Goal: Navigation & Orientation: Understand site structure

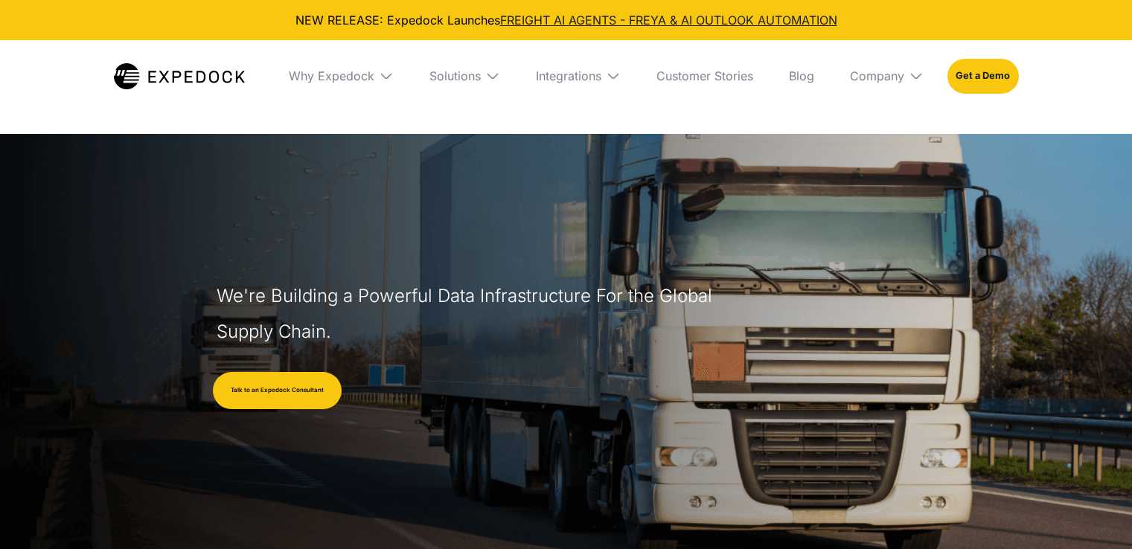
select select
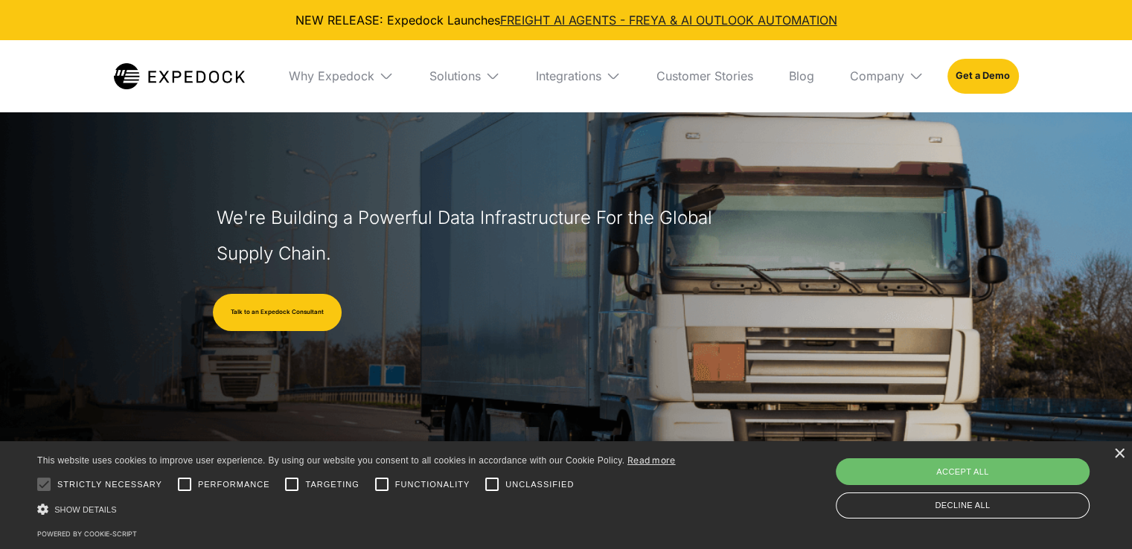
scroll to position [223, 0]
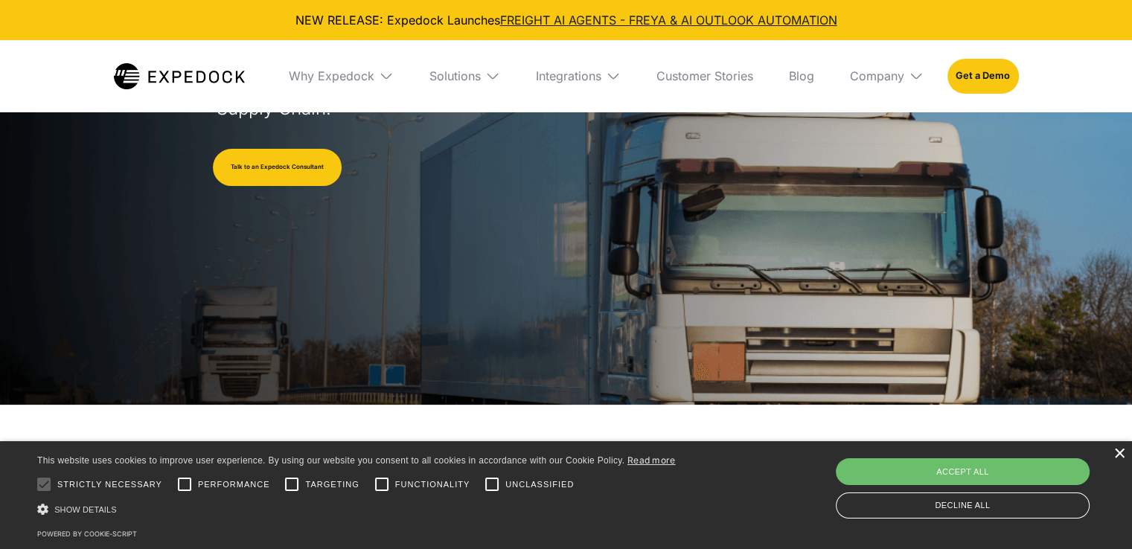
click at [1115, 456] on div "×" at bounding box center [1118, 454] width 11 height 11
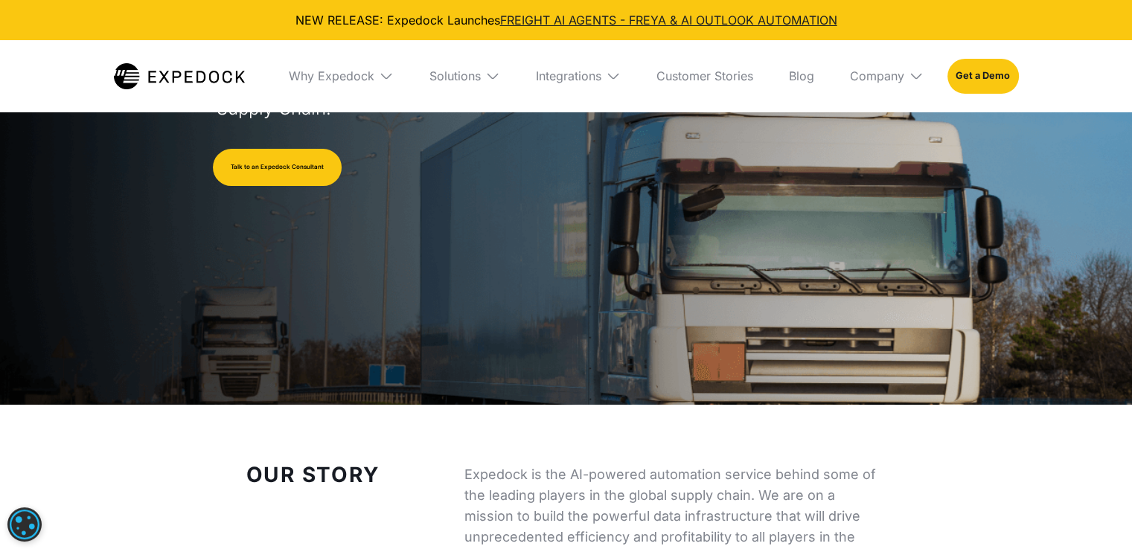
click at [374, 75] on div "Why Expedock" at bounding box center [341, 75] width 129 height 71
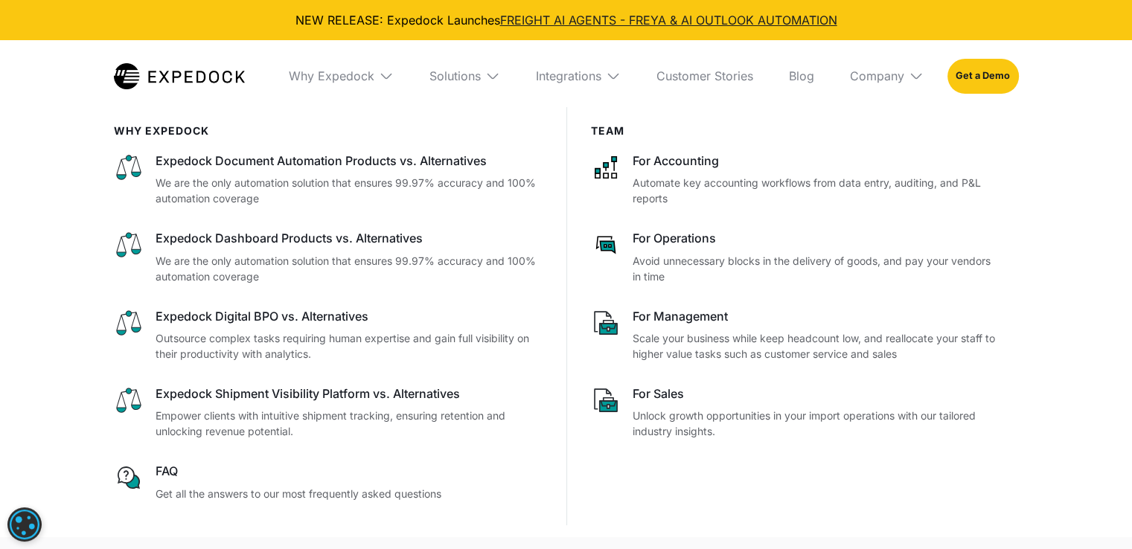
click at [375, 75] on div "Why Expedock" at bounding box center [341, 75] width 129 height 71
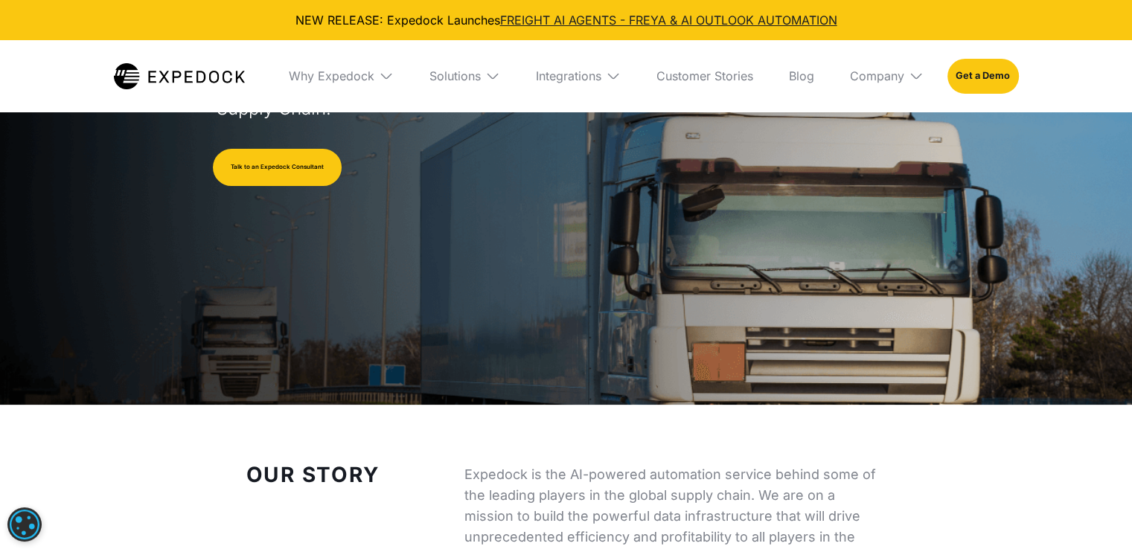
click at [609, 82] on img at bounding box center [613, 75] width 15 height 15
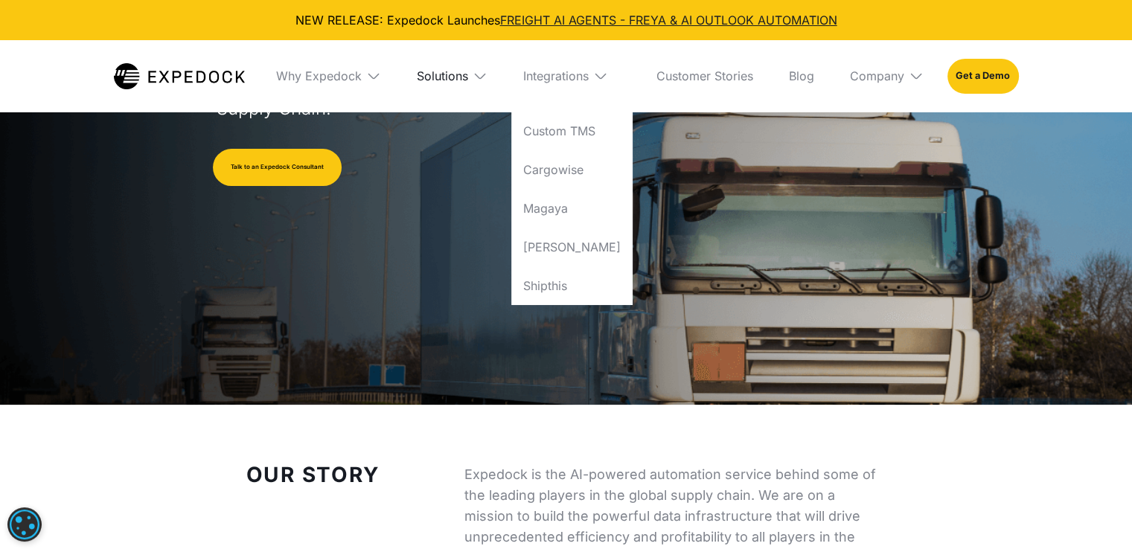
click at [455, 78] on div "Solutions" at bounding box center [442, 75] width 51 height 15
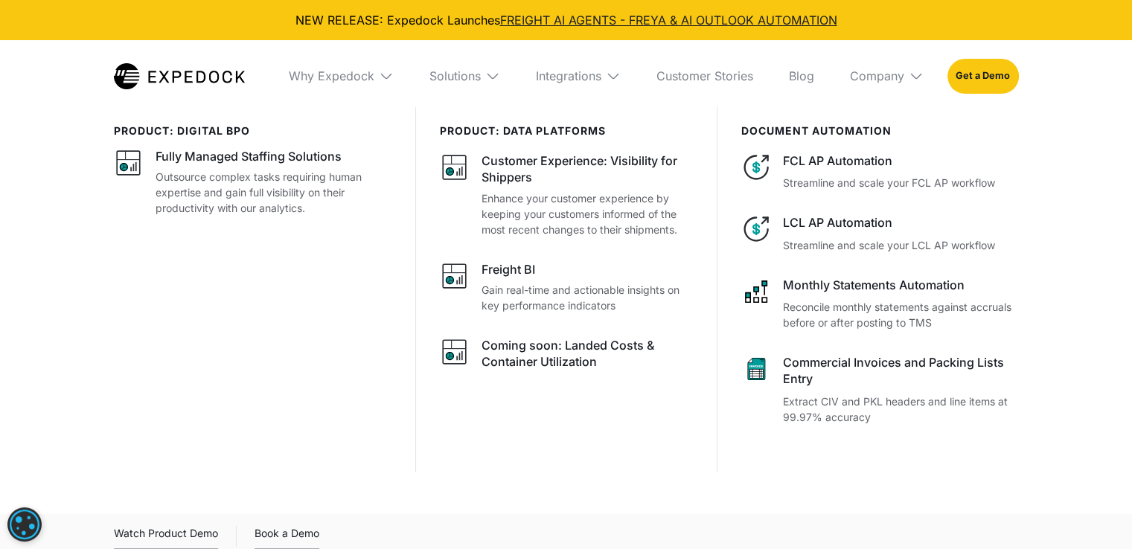
click at [892, 85] on div "Company" at bounding box center [886, 75] width 97 height 71
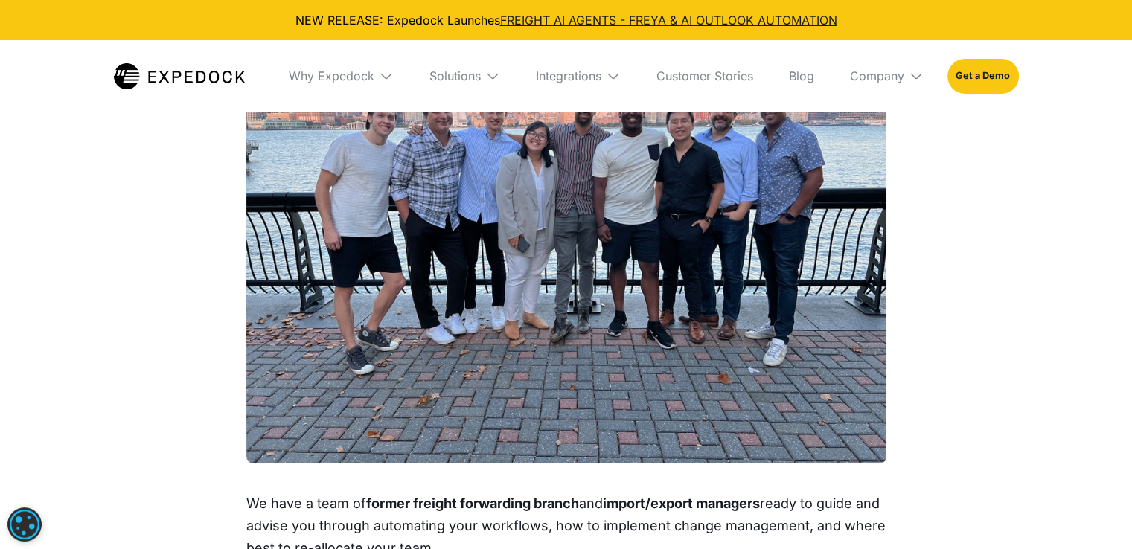
scroll to position [1324, 0]
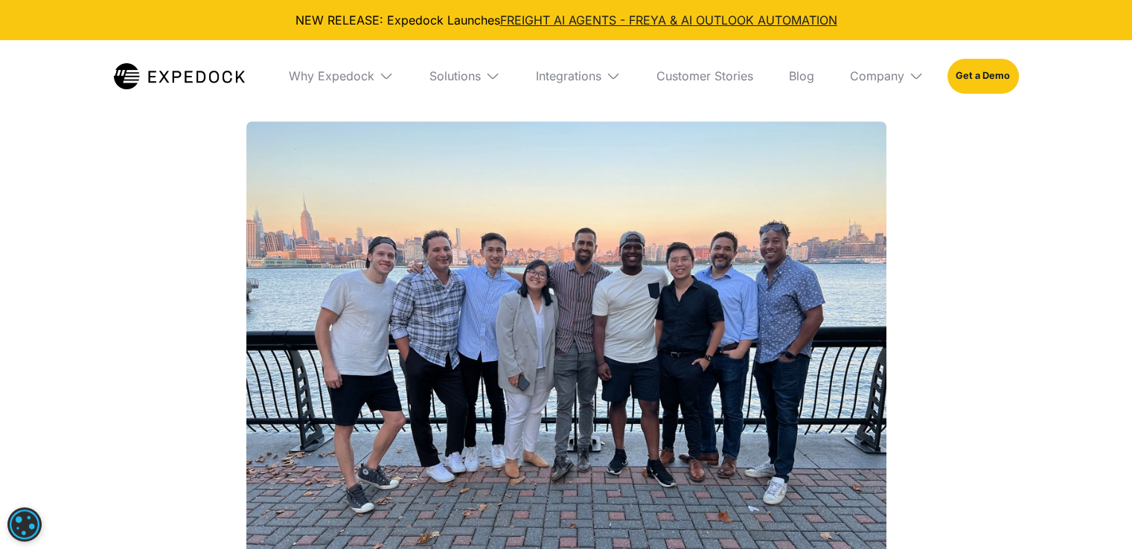
click at [485, 80] on img at bounding box center [492, 75] width 15 height 15
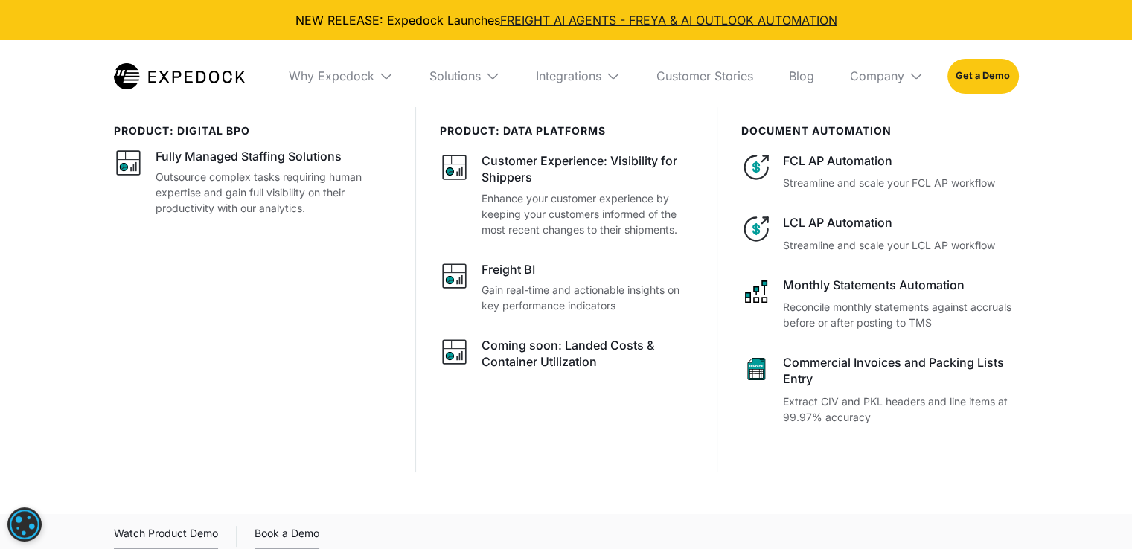
click at [485, 80] on img at bounding box center [492, 75] width 15 height 15
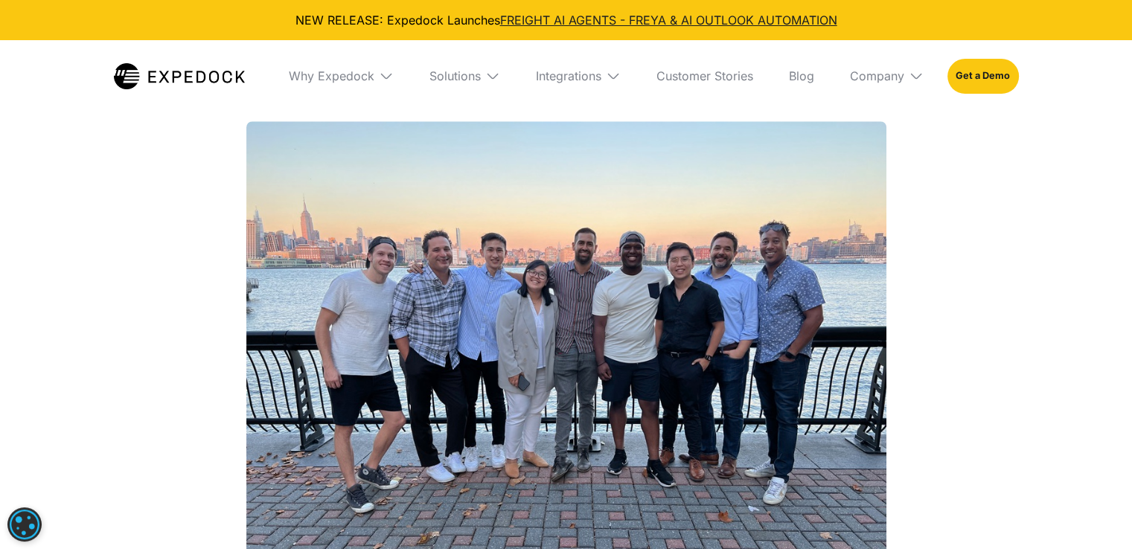
click at [394, 74] on div "Why Expedock" at bounding box center [341, 75] width 129 height 71
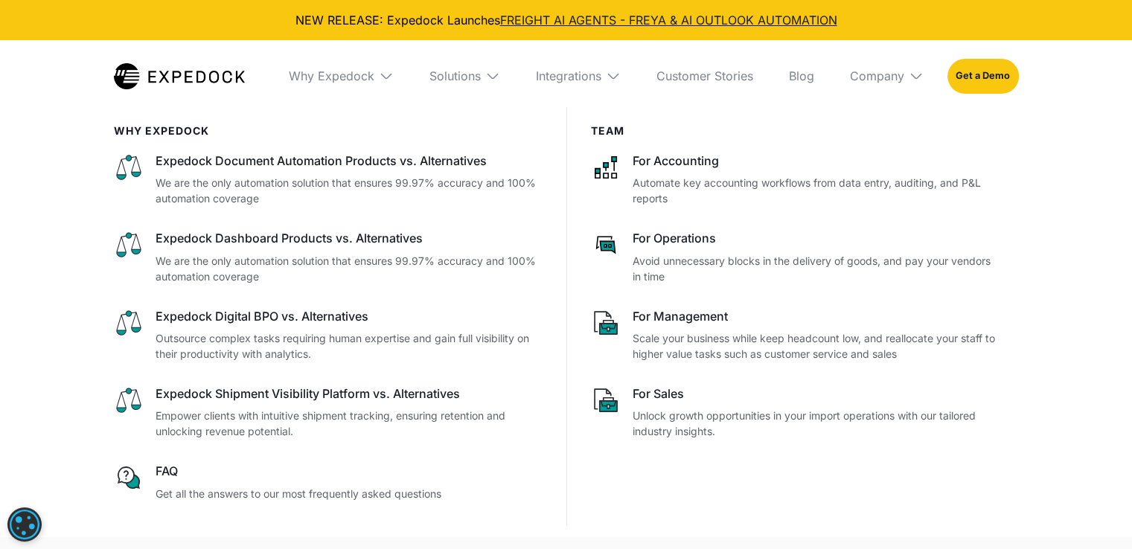
click at [389, 74] on img at bounding box center [386, 75] width 15 height 15
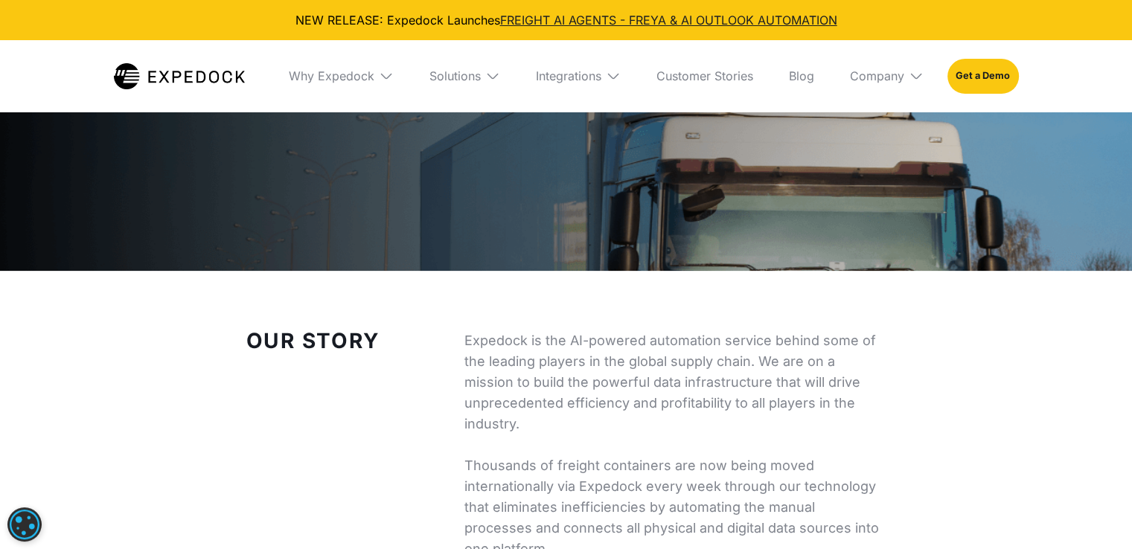
scroll to position [0, 0]
